Goal: Navigation & Orientation: Find specific page/section

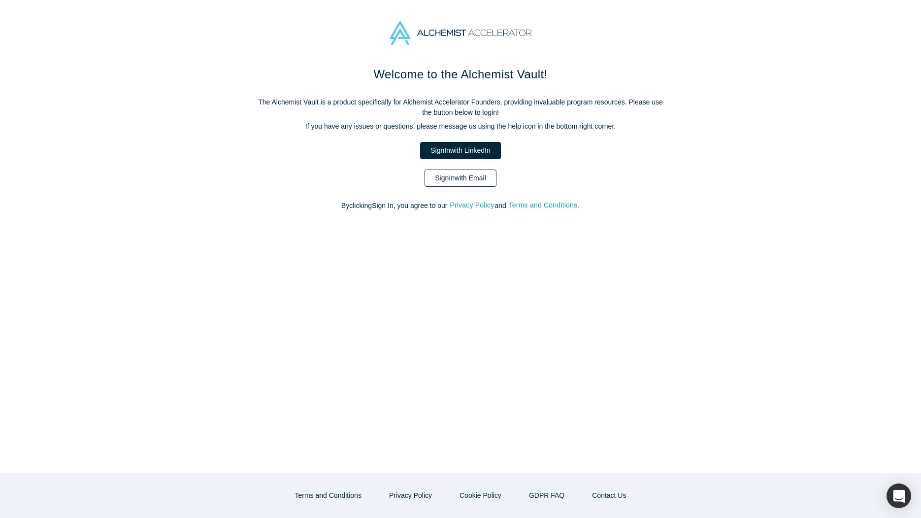
click at [460, 172] on link "Sign In with Email" at bounding box center [461, 178] width 72 height 17
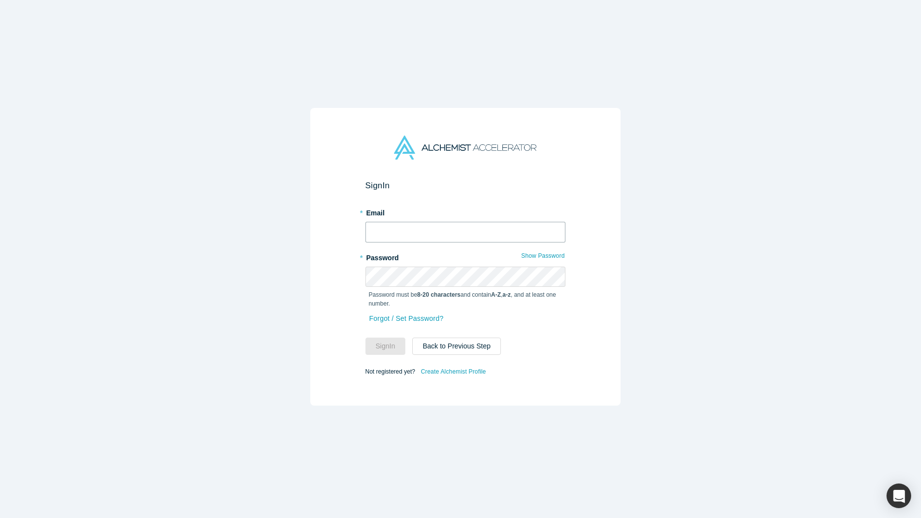
click at [429, 232] on input "text" at bounding box center [466, 232] width 200 height 21
type input "[EMAIL_ADDRESS][DOMAIN_NAME]"
click at [376, 344] on button "Sign In" at bounding box center [386, 346] width 40 height 17
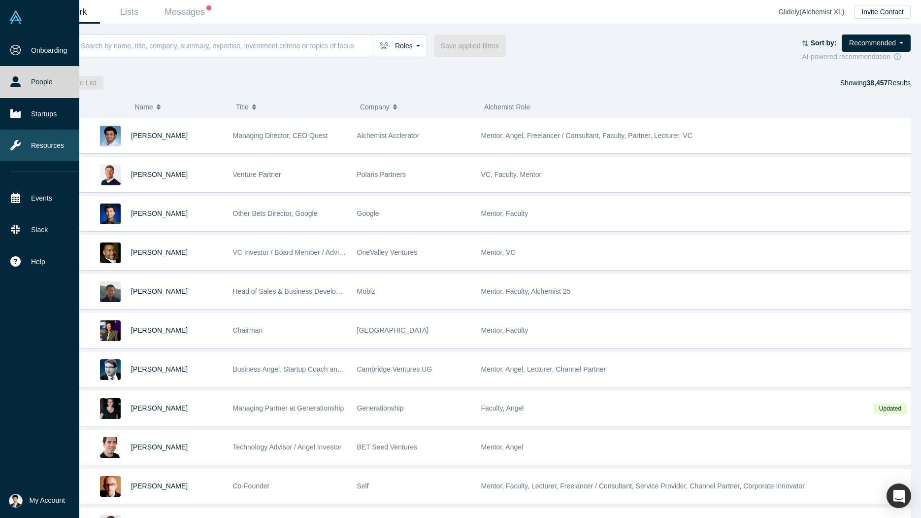
click at [41, 151] on link "Resources" at bounding box center [44, 146] width 89 height 32
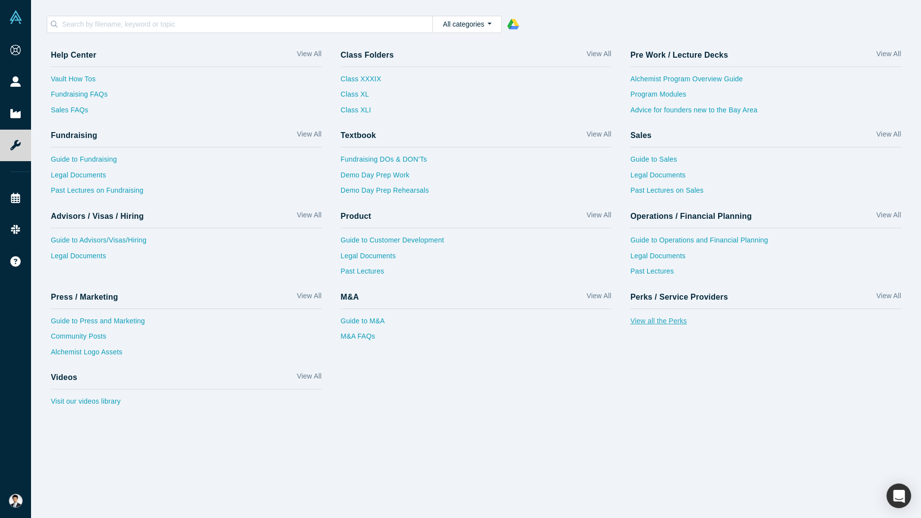
click at [649, 320] on link "View all the Perks" at bounding box center [766, 324] width 271 height 16
